Goal: Information Seeking & Learning: Learn about a topic

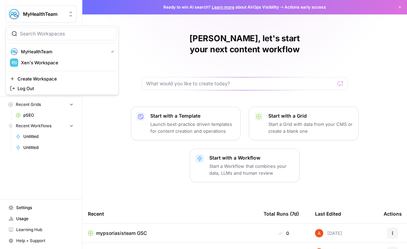
click at [48, 15] on span "MyHealthTeam" at bounding box center [44, 14] width 42 height 7
click at [136, 35] on div "Xenia, let's start your next content workflow Start with a Template Launch best…" at bounding box center [244, 184] width 325 height 369
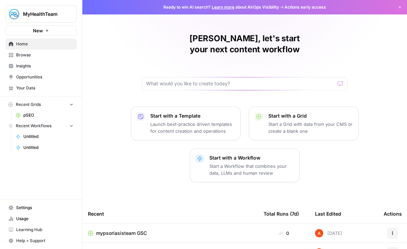
click at [32, 87] on span "Your Data" at bounding box center [44, 88] width 57 height 6
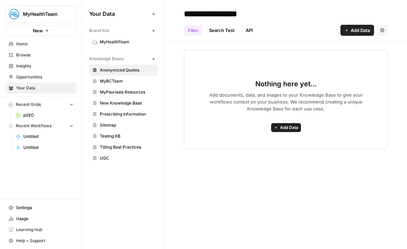
click at [112, 159] on span "UGC" at bounding box center [127, 158] width 55 height 6
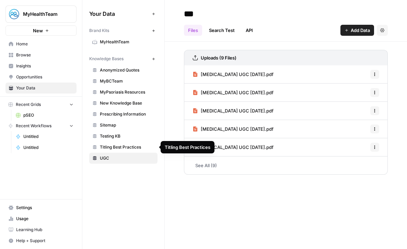
click at [113, 149] on span "Titling Best Practices" at bounding box center [127, 147] width 55 height 6
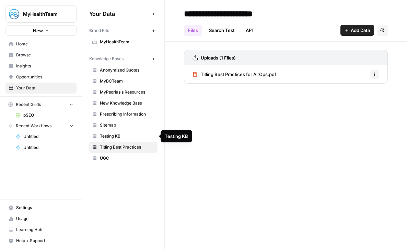
click at [115, 137] on span "Testing KB" at bounding box center [127, 136] width 55 height 6
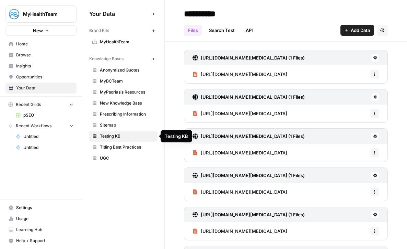
click at [116, 129] on link "Sitemap" at bounding box center [123, 125] width 68 height 11
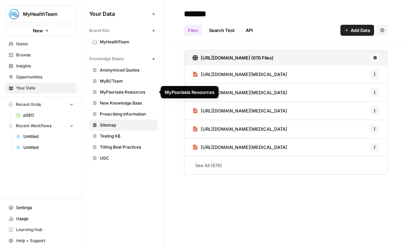
click at [120, 103] on span "New Knowledge Base" at bounding box center [127, 103] width 55 height 6
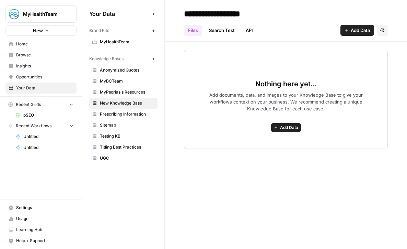
click at [120, 111] on link "Prescribing Information" at bounding box center [123, 114] width 68 height 11
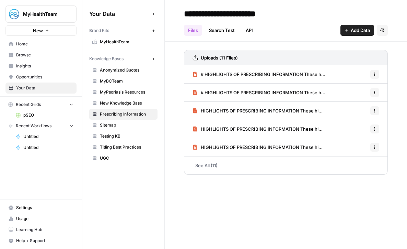
click at [120, 91] on span "MyPsoriasis Resources" at bounding box center [127, 92] width 55 height 6
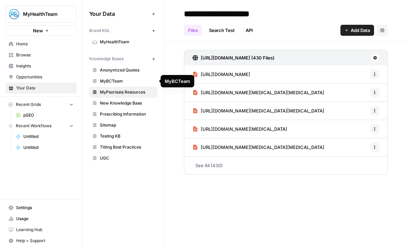
click at [120, 81] on span "MyBCTeam" at bounding box center [127, 81] width 55 height 6
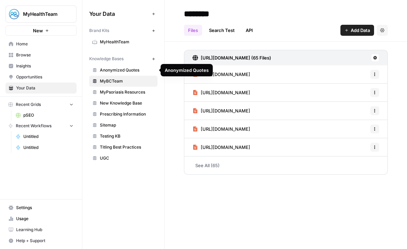
click at [120, 70] on span "Anonymized Quotes" at bounding box center [127, 70] width 55 height 6
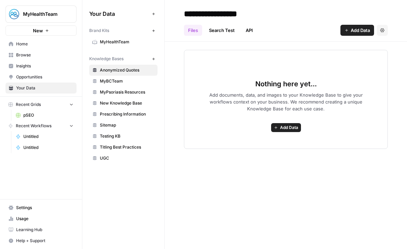
click at [120, 40] on span "MyHealthTeam" at bounding box center [127, 42] width 55 height 6
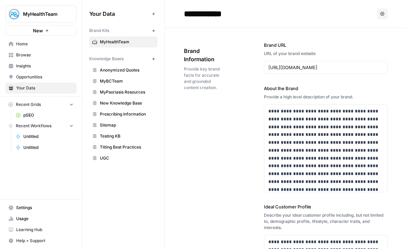
click at [31, 56] on span "Browse" at bounding box center [44, 55] width 57 height 6
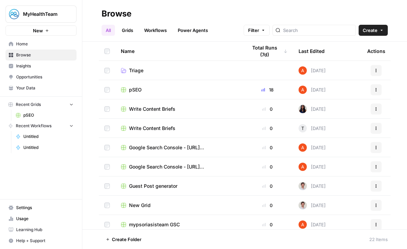
click at [25, 77] on span "Opportunities" at bounding box center [44, 77] width 57 height 6
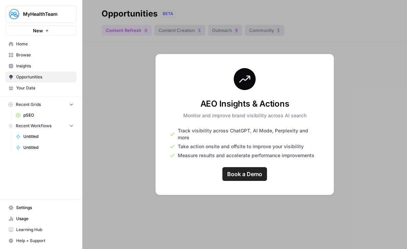
click at [26, 67] on span "Insights" at bounding box center [44, 66] width 57 height 6
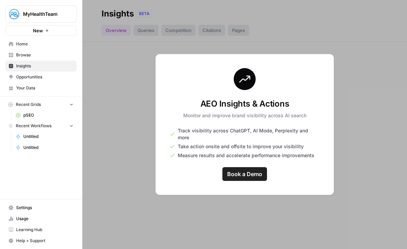
click at [26, 90] on span "Your Data" at bounding box center [44, 88] width 57 height 6
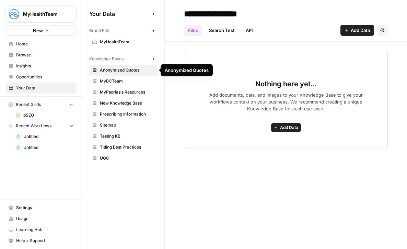
click at [127, 82] on span "MyBCTeam" at bounding box center [127, 81] width 55 height 6
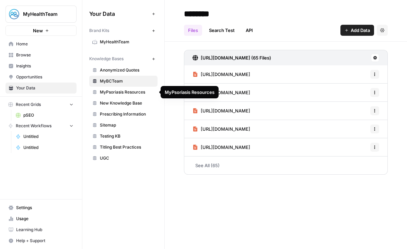
click at [124, 92] on span "MyPsoriasis Resources" at bounding box center [127, 92] width 55 height 6
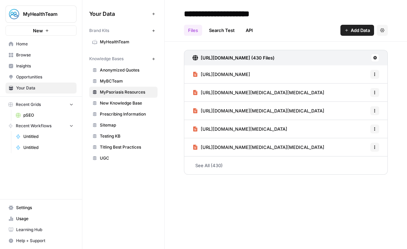
click at [124, 104] on span "New Knowledge Base" at bounding box center [127, 103] width 55 height 6
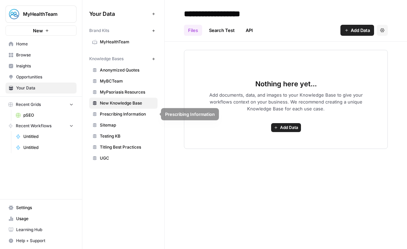
click at [124, 112] on span "Prescribing Information" at bounding box center [127, 114] width 55 height 6
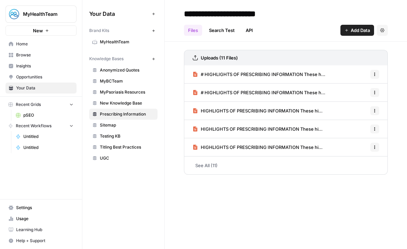
click at [124, 128] on link "Sitemap" at bounding box center [123, 125] width 68 height 11
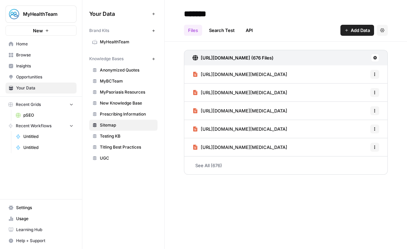
click at [122, 135] on span "Testing KB" at bounding box center [127, 136] width 55 height 6
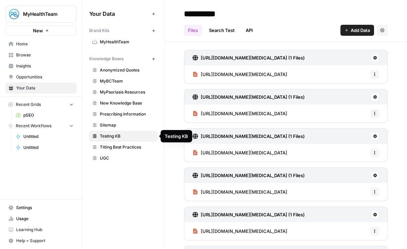
click at [119, 145] on span "Titling Best Practices" at bounding box center [127, 147] width 55 height 6
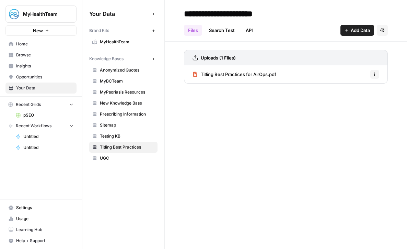
click at [104, 157] on span "UGC" at bounding box center [127, 158] width 55 height 6
